Goal: Find specific page/section

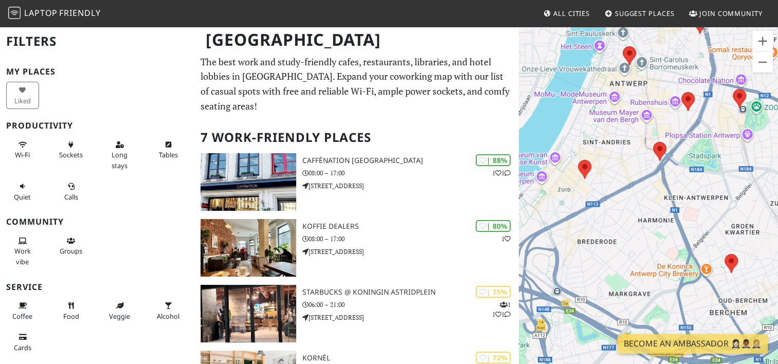
drag, startPoint x: 618, startPoint y: 284, endPoint x: 635, endPoint y: 219, distance: 66.3
click at [635, 219] on div at bounding box center [648, 208] width 259 height 364
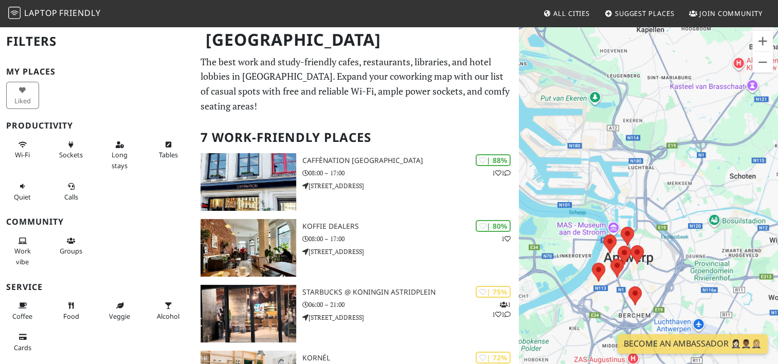
drag, startPoint x: 685, startPoint y: 192, endPoint x: 655, endPoint y: 265, distance: 79.1
click at [655, 265] on div at bounding box center [648, 208] width 259 height 364
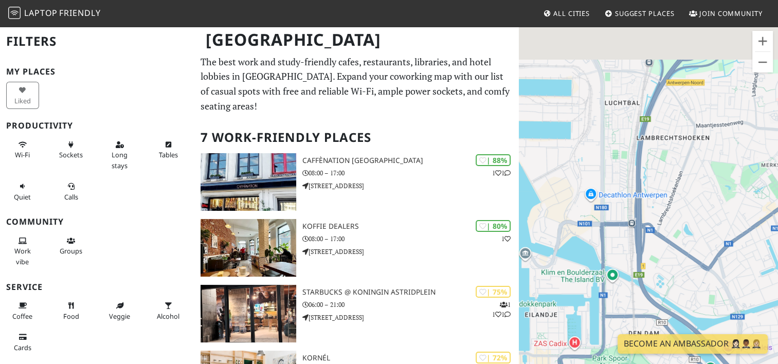
drag, startPoint x: 652, startPoint y: 173, endPoint x: 623, endPoint y: 232, distance: 66.0
click at [623, 232] on div at bounding box center [648, 208] width 259 height 364
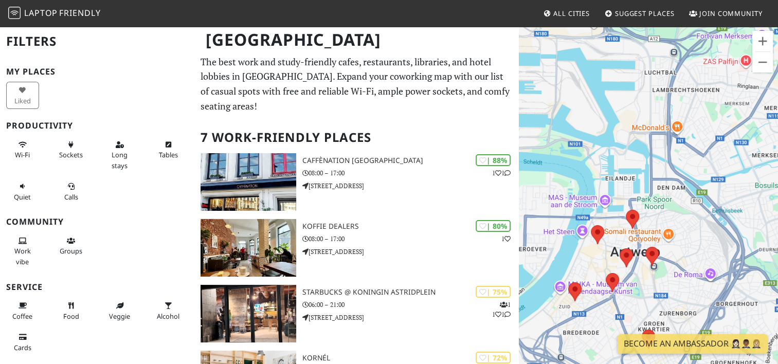
drag, startPoint x: 617, startPoint y: 253, endPoint x: 664, endPoint y: 142, distance: 120.9
click at [664, 142] on div at bounding box center [648, 208] width 259 height 364
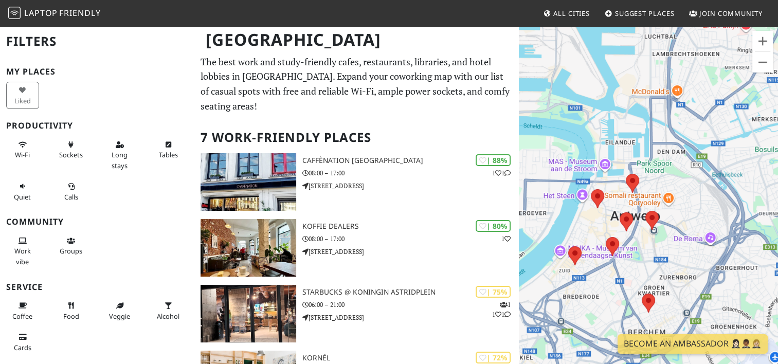
drag, startPoint x: 652, startPoint y: 196, endPoint x: 662, endPoint y: 149, distance: 48.9
click at [662, 149] on div at bounding box center [648, 208] width 259 height 364
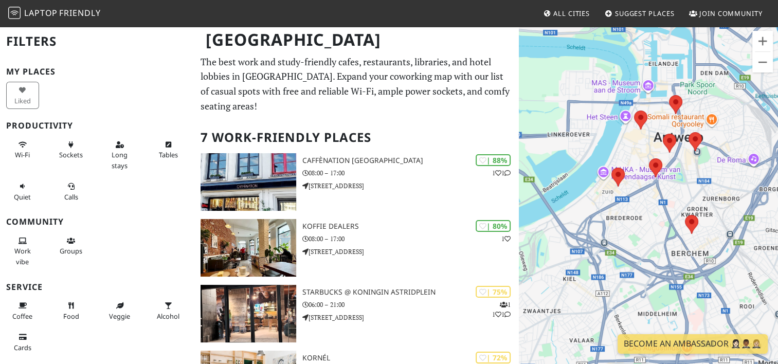
drag, startPoint x: 672, startPoint y: 218, endPoint x: 676, endPoint y: 234, distance: 17.0
click at [676, 234] on div at bounding box center [648, 208] width 259 height 364
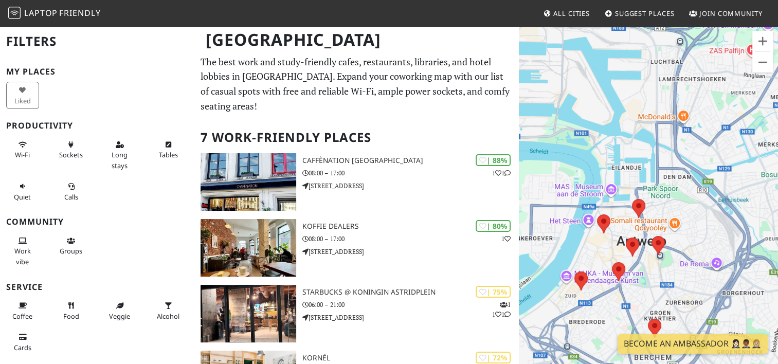
drag, startPoint x: 643, startPoint y: 214, endPoint x: 607, endPoint y: 317, distance: 109.5
click at [607, 317] on div at bounding box center [648, 208] width 259 height 364
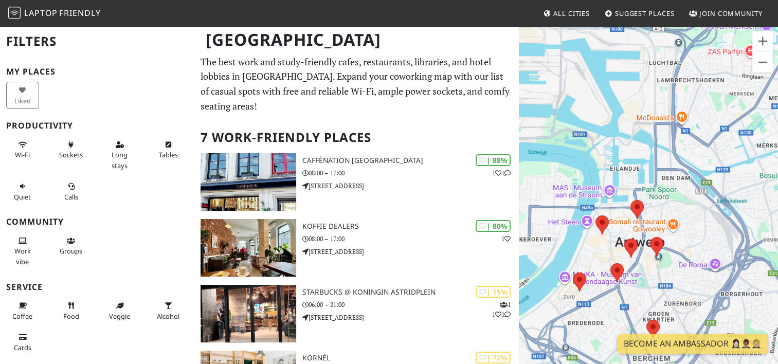
drag, startPoint x: 685, startPoint y: 181, endPoint x: 668, endPoint y: 220, distance: 43.1
click at [668, 220] on div at bounding box center [648, 208] width 259 height 364
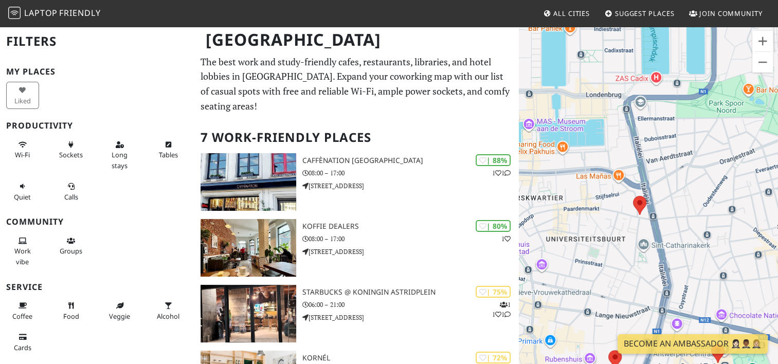
drag, startPoint x: 625, startPoint y: 267, endPoint x: 648, endPoint y: 151, distance: 118.4
click at [648, 151] on div at bounding box center [648, 208] width 259 height 364
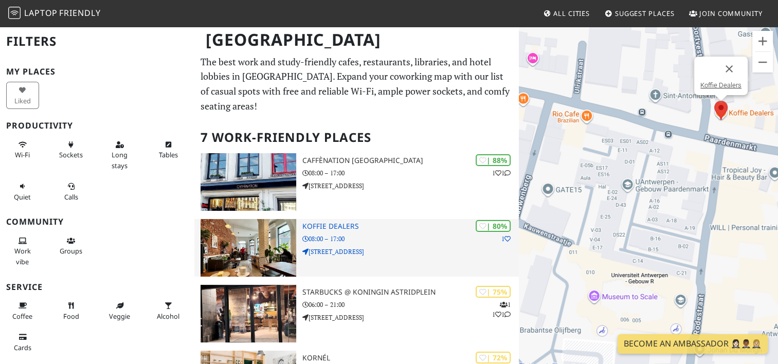
click at [261, 248] on img at bounding box center [248, 248] width 96 height 58
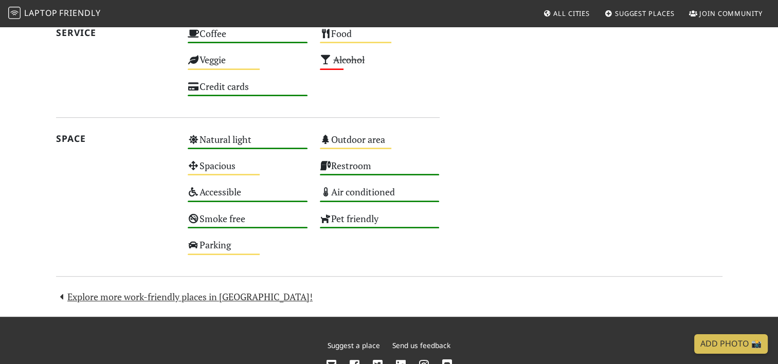
scroll to position [614, 0]
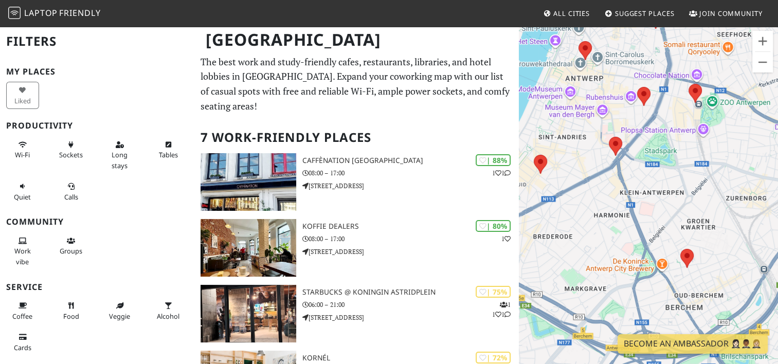
drag, startPoint x: 705, startPoint y: 252, endPoint x: 674, endPoint y: 151, distance: 105.7
click at [674, 151] on div at bounding box center [648, 208] width 259 height 364
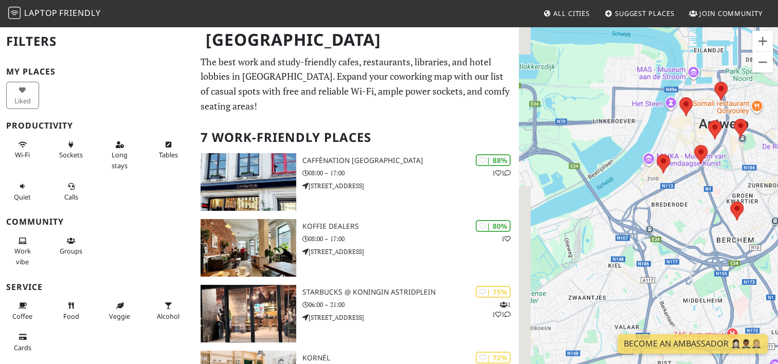
drag, startPoint x: 674, startPoint y: 272, endPoint x: 734, endPoint y: 250, distance: 64.2
click at [734, 250] on div at bounding box center [648, 208] width 259 height 364
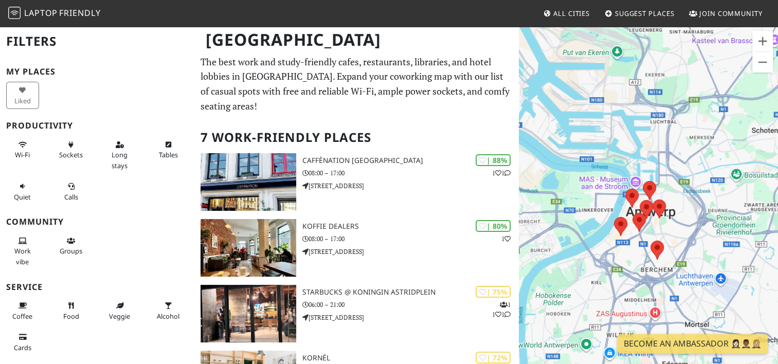
drag, startPoint x: 668, startPoint y: 242, endPoint x: 589, endPoint y: 275, distance: 85.4
click at [589, 275] on div at bounding box center [648, 208] width 259 height 364
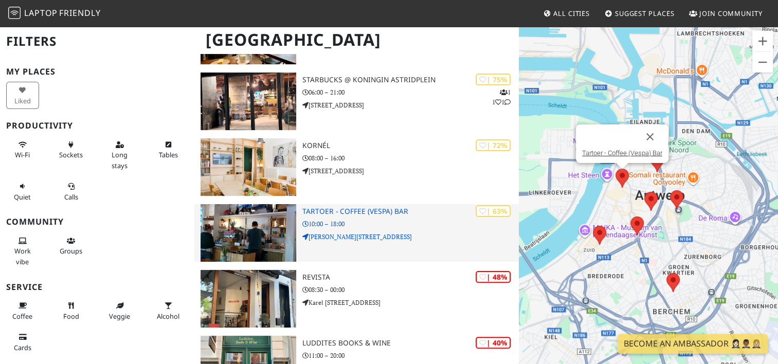
scroll to position [264, 0]
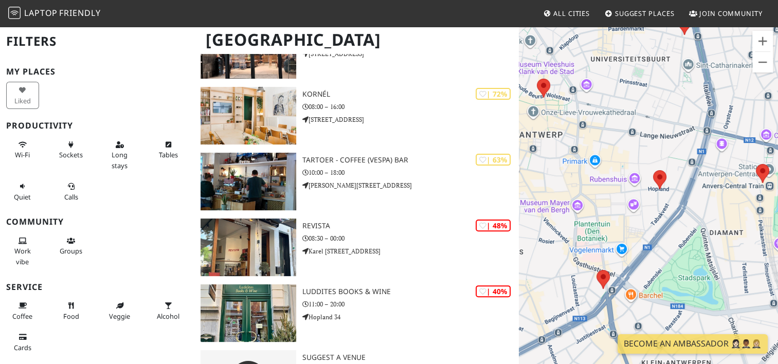
drag, startPoint x: 675, startPoint y: 175, endPoint x: 664, endPoint y: 210, distance: 36.7
click at [664, 210] on div at bounding box center [648, 208] width 259 height 364
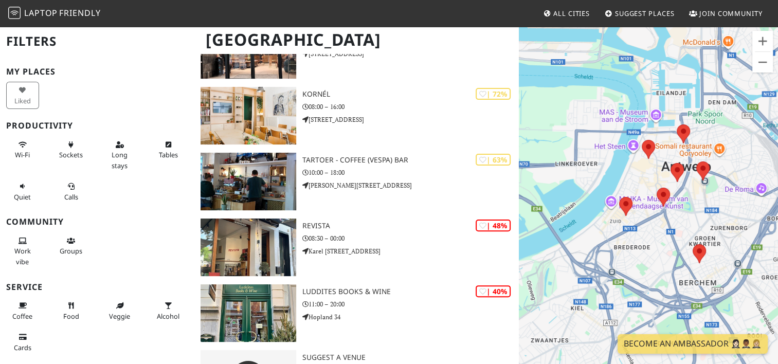
drag, startPoint x: 662, startPoint y: 251, endPoint x: 679, endPoint y: 213, distance: 41.2
click at [679, 213] on div at bounding box center [648, 208] width 259 height 364
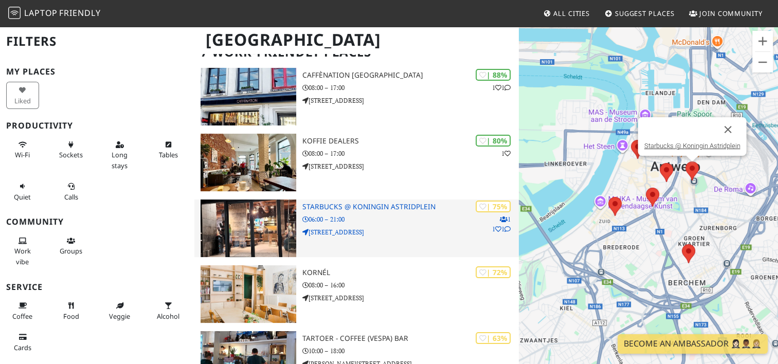
scroll to position [109, 0]
